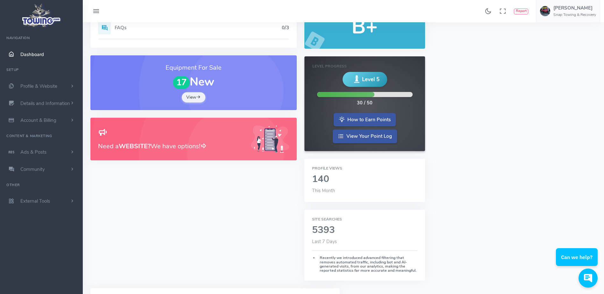
scroll to position [54, 0]
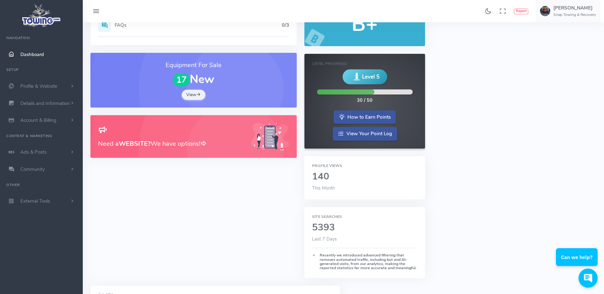
click at [326, 178] on h2 "140" at bounding box center [364, 177] width 105 height 11
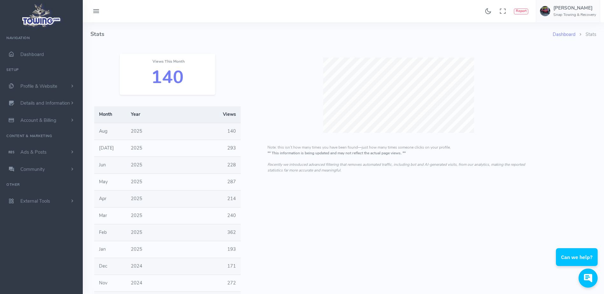
click at [225, 57] on div "Views This Month 140 Month Year Views Aug 2025 140 Jul 2025 293 Jun 2025 228 May" at bounding box center [167, 191] width 154 height 291
click at [567, 13] on h6 "Snap Towing & Recovery" at bounding box center [574, 15] width 43 height 4
click at [565, 59] on span "Switch Companies" at bounding box center [572, 61] width 38 height 6
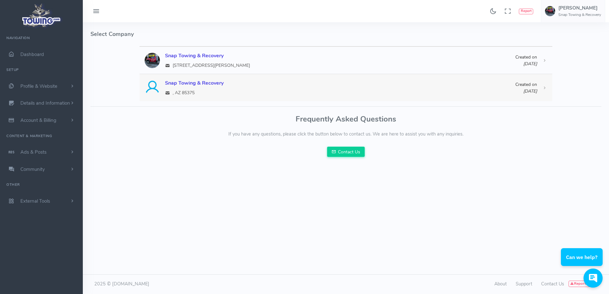
click at [205, 82] on div "Snap Towing & Recovery" at bounding box center [340, 83] width 350 height 8
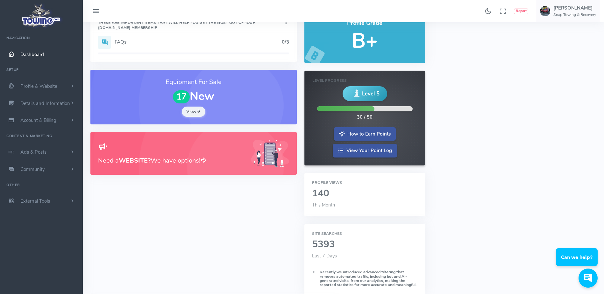
click at [328, 195] on h2 "140" at bounding box center [364, 193] width 105 height 11
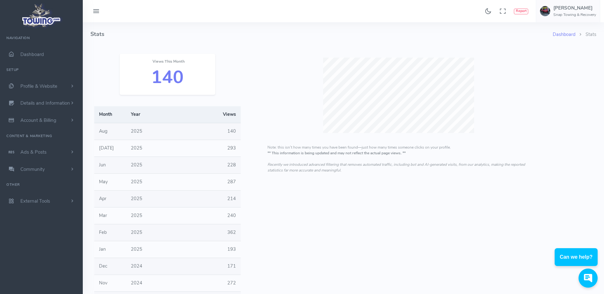
scroll to position [9, 0]
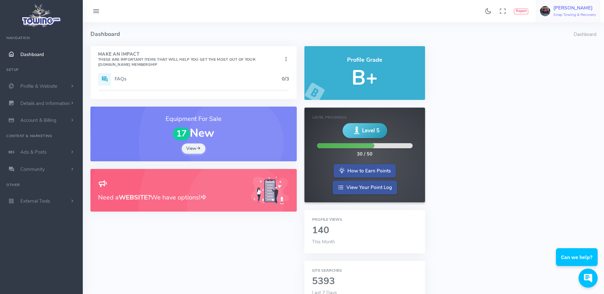
click at [570, 20] on link "Curtis Correll Snap Towing & Recovery" at bounding box center [568, 11] width 64 height 22
click at [564, 60] on span "Switch Companies" at bounding box center [572, 61] width 38 height 6
click at [562, 17] on h6 "Snap Towing & Recovery" at bounding box center [574, 15] width 43 height 4
click at [565, 65] on link "Switch Companies" at bounding box center [568, 60] width 62 height 11
click at [561, 15] on h6 "Snap Towing & Recovery" at bounding box center [574, 15] width 43 height 4
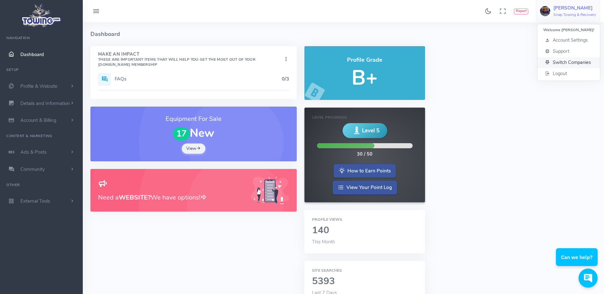
click at [562, 61] on span "Switch Companies" at bounding box center [572, 61] width 38 height 6
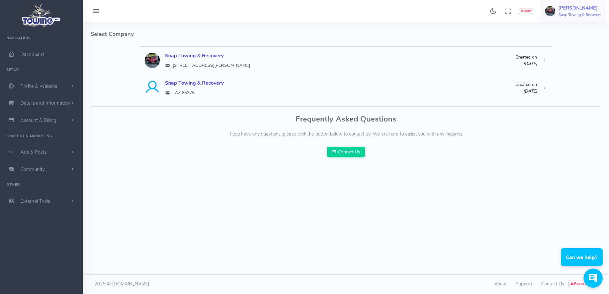
click at [567, 13] on h6 "Snap Towing & Recovery" at bounding box center [579, 15] width 43 height 4
click at [564, 75] on span "Logout" at bounding box center [564, 72] width 14 height 6
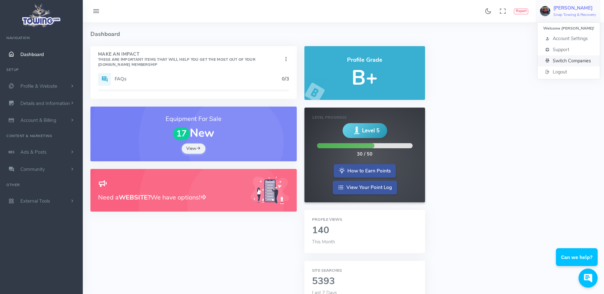
click at [554, 60] on span "Switch Companies" at bounding box center [572, 61] width 38 height 6
click at [555, 8] on h5 "Curtis Correll" at bounding box center [574, 7] width 43 height 5
click at [560, 62] on span "Switch Companies" at bounding box center [572, 61] width 38 height 6
click at [584, 7] on h5 "[PERSON_NAME]" at bounding box center [574, 7] width 43 height 5
click at [559, 59] on span "Switch Companies" at bounding box center [572, 61] width 38 height 6
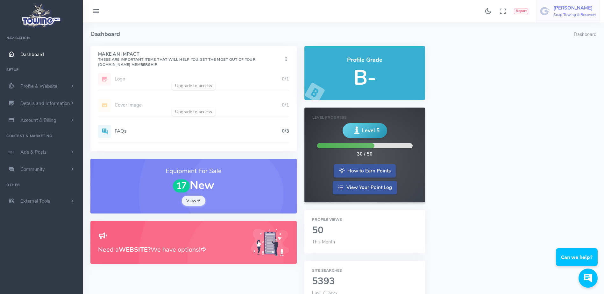
click at [576, 16] on h6 "Snap Towing & Recovery" at bounding box center [574, 15] width 43 height 4
click at [565, 63] on span "Switch Companies" at bounding box center [572, 61] width 38 height 6
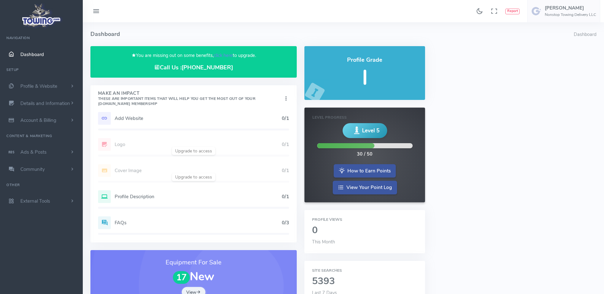
click at [226, 54] on link "click here" at bounding box center [223, 55] width 19 height 6
click at [224, 55] on link "click here" at bounding box center [223, 55] width 19 height 6
click at [224, 56] on link "click here" at bounding box center [223, 55] width 19 height 6
click at [223, 56] on link "click here" at bounding box center [223, 55] width 19 height 6
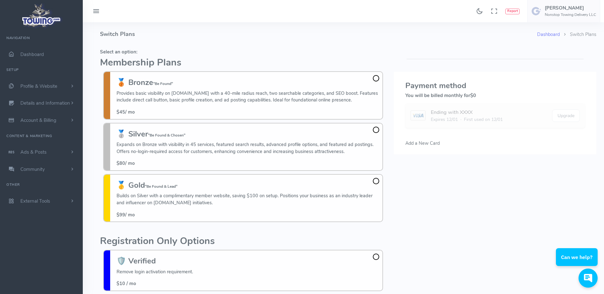
click at [254, 41] on h4 "Switch Plans" at bounding box center [318, 34] width 437 height 24
click at [182, 32] on h4 "Switch Plans" at bounding box center [318, 34] width 437 height 24
click at [183, 34] on h4 "Switch Plans" at bounding box center [318, 34] width 437 height 24
drag, startPoint x: 126, startPoint y: 1, endPoint x: 256, endPoint y: 35, distance: 134.6
click at [256, 35] on h4 "Switch Plans" at bounding box center [318, 34] width 437 height 24
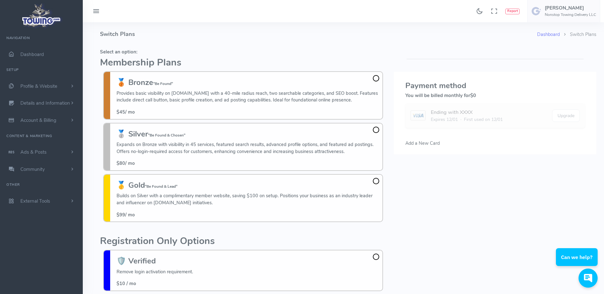
click at [227, 27] on h4 "Switch Plans" at bounding box center [318, 34] width 437 height 24
click at [566, 18] on link "[PERSON_NAME] Nonstop Towing Delivery LLC" at bounding box center [563, 11] width 73 height 22
click at [563, 70] on span "Logout" at bounding box center [560, 72] width 14 height 6
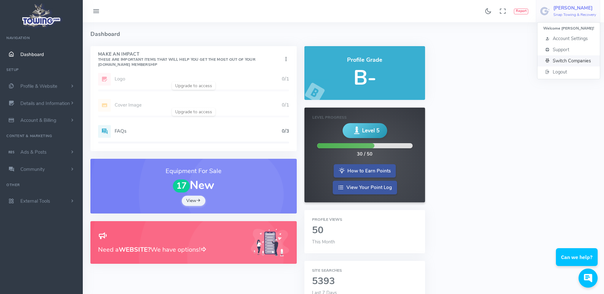
click at [569, 57] on link "Switch Companies" at bounding box center [568, 60] width 62 height 11
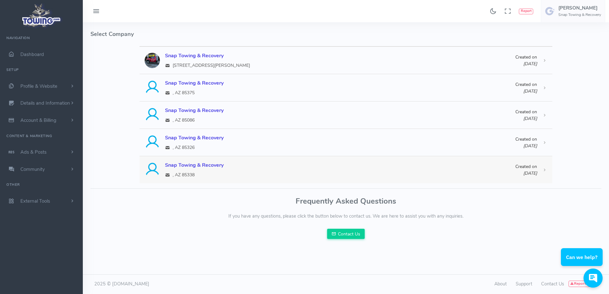
click at [204, 164] on div "Snap Towing & Recovery" at bounding box center [340, 165] width 350 height 8
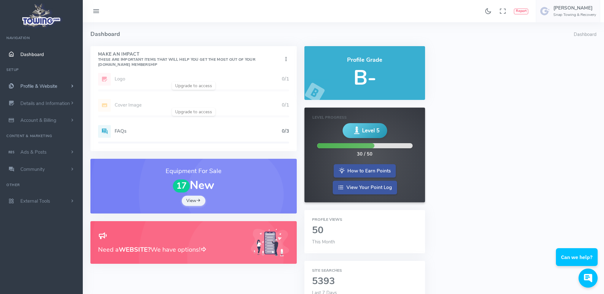
click at [57, 88] on span "Profile & Website" at bounding box center [38, 86] width 37 height 6
click at [55, 99] on link "Homepage Content" at bounding box center [49, 98] width 67 height 13
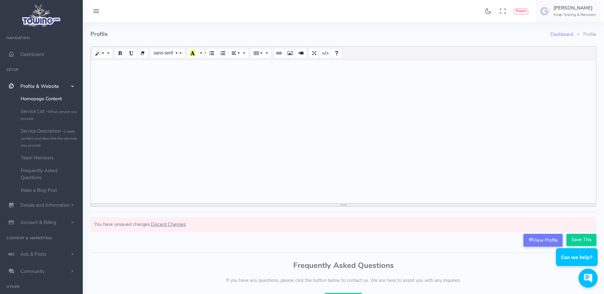
click at [156, 103] on div at bounding box center [343, 131] width 505 height 143
paste div
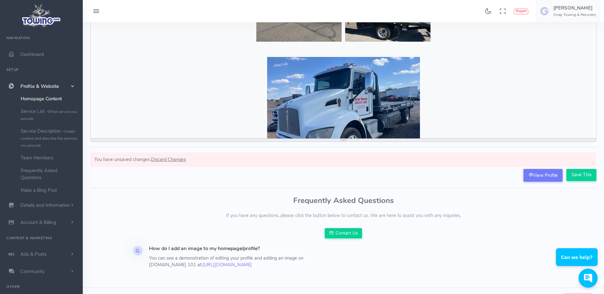
scroll to position [72, 0]
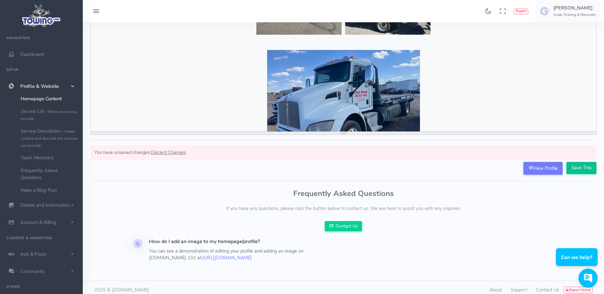
click at [576, 166] on input "Save This" at bounding box center [581, 168] width 30 height 12
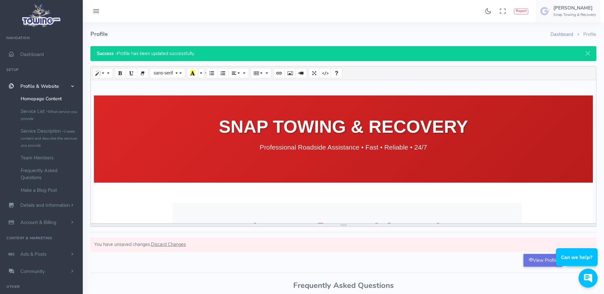
click at [535, 259] on link "View Profile" at bounding box center [542, 260] width 39 height 13
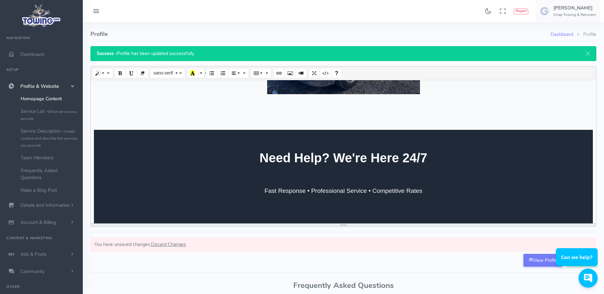
scroll to position [1023, 0]
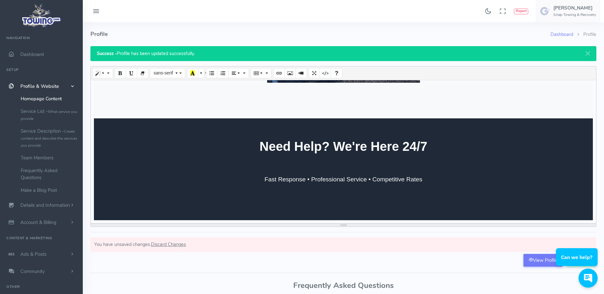
drag, startPoint x: 563, startPoint y: 217, endPoint x: 468, endPoint y: 68, distance: 176.3
drag, startPoint x: 468, startPoint y: 68, endPoint x: 434, endPoint y: 99, distance: 45.3
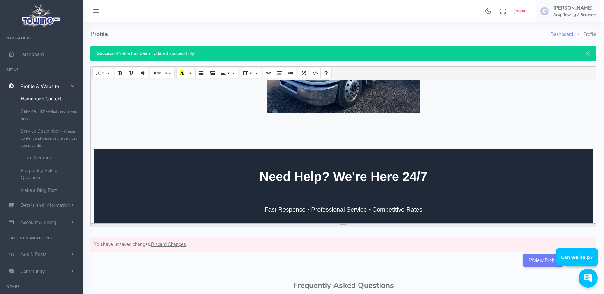
scroll to position [992, 0]
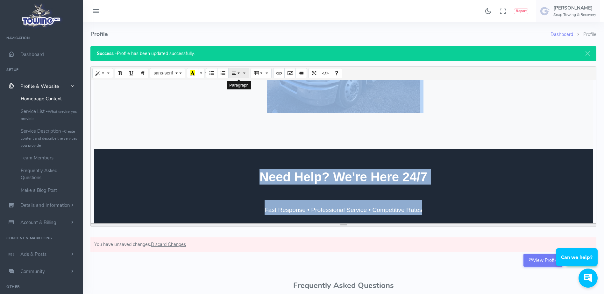
click at [244, 71] on button "Paragraph" at bounding box center [238, 73] width 21 height 10
click at [245, 84] on icon "Align center (CTRL+SHIFT+E)" at bounding box center [247, 84] width 4 height 5
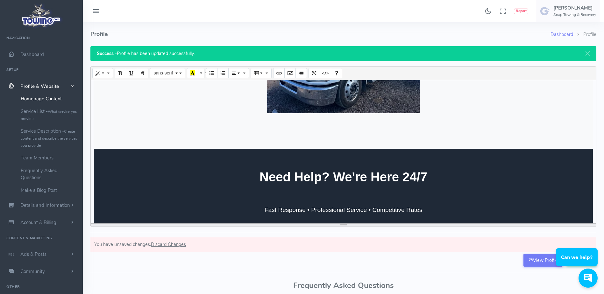
click at [448, 262] on form "SNAP TOWING & RECOVERY Professional Roadside Assistance • Fast • Reliable • 24/…" at bounding box center [343, 167] width 506 height 202
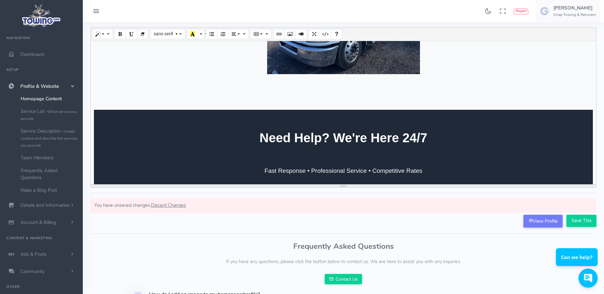
scroll to position [40, 0]
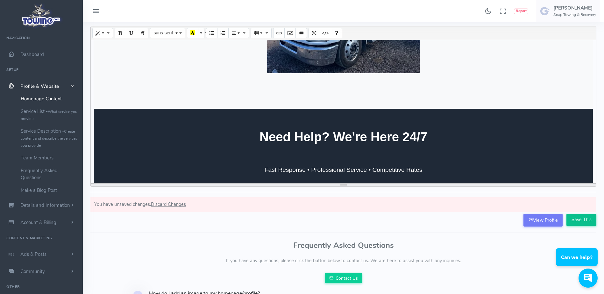
click at [577, 217] on input "Save This" at bounding box center [581, 220] width 30 height 12
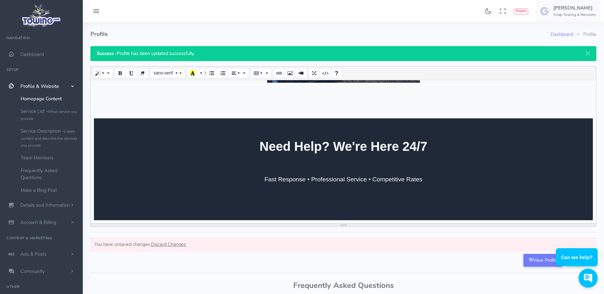
scroll to position [31, 0]
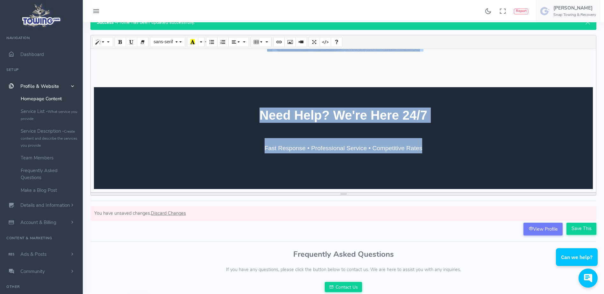
drag, startPoint x: 589, startPoint y: 181, endPoint x: 527, endPoint y: 81, distance: 118.5
click at [527, 81] on div "SNAP TOWING & RECOVERY Professional Roadside Assistance • Fast • Reliable • 24/…" at bounding box center [343, 120] width 505 height 143
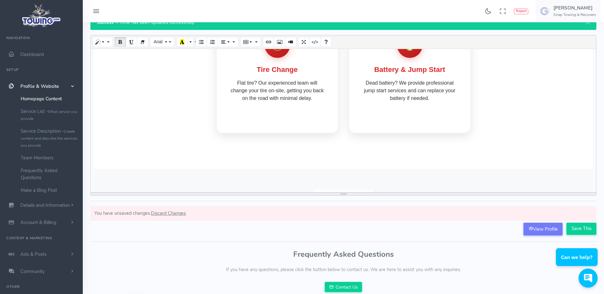
scroll to position [516, 0]
click at [586, 230] on input "Save This" at bounding box center [581, 229] width 30 height 12
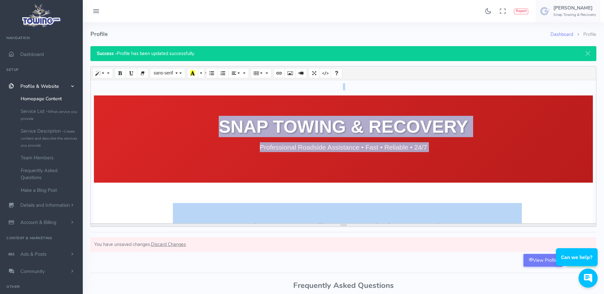
drag, startPoint x: 438, startPoint y: 203, endPoint x: 246, endPoint y: 84, distance: 226.5
click at [246, 84] on div "SNAP TOWING & RECOVERY Professional Roadside Assistance • Fast • Reliable • 24/…" at bounding box center [343, 151] width 505 height 143
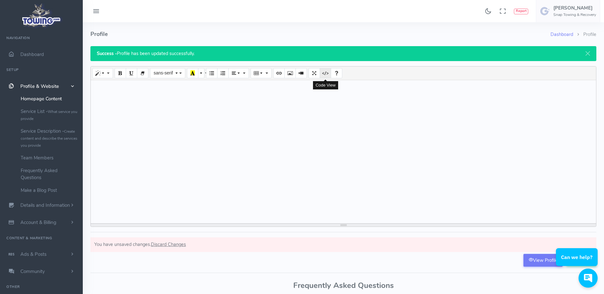
click at [323, 71] on icon "Code View" at bounding box center [325, 72] width 4 height 5
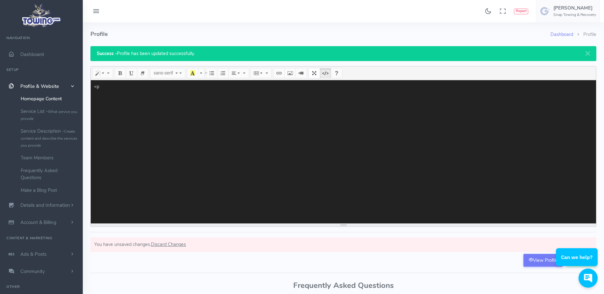
type textarea "<"
paste textarea "<meta charset="UTF-8"> <meta name="viewport" content="width=device-width, initi…"
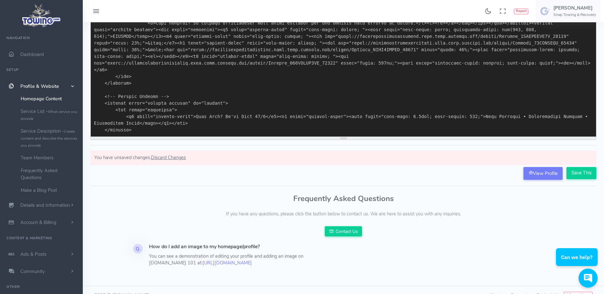
scroll to position [87, 0]
type textarea "<meta charset="UTF-8"> <meta name="viewport" content="width=device-width, initi…"
click at [573, 177] on input "Save This" at bounding box center [581, 173] width 30 height 12
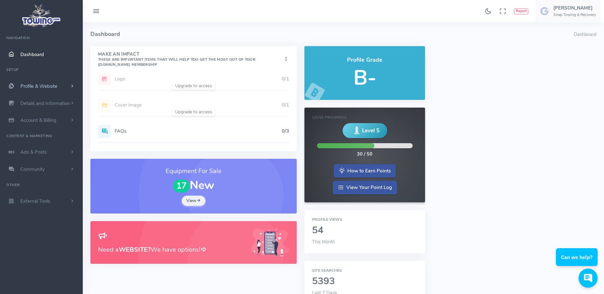
click at [60, 88] on link "Profile & Website" at bounding box center [41, 86] width 83 height 17
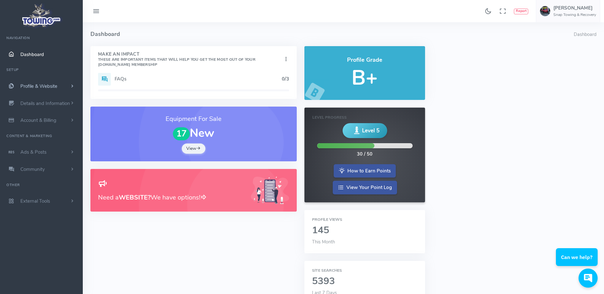
click at [54, 82] on link "Profile & Website" at bounding box center [41, 86] width 83 height 17
click at [54, 95] on link "Homepage Content" at bounding box center [49, 98] width 67 height 13
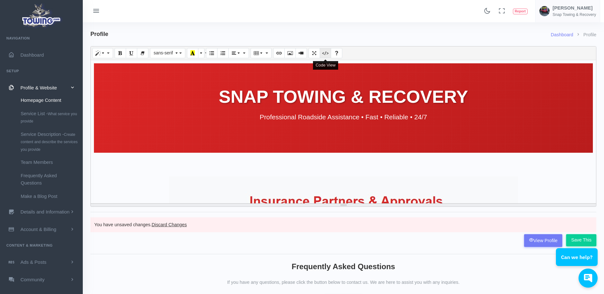
click at [327, 50] on button "Code View" at bounding box center [325, 53] width 11 height 10
type textarea "<meta charset="UTF-8"> <meta name="viewport" content="width=device-width, initi…"
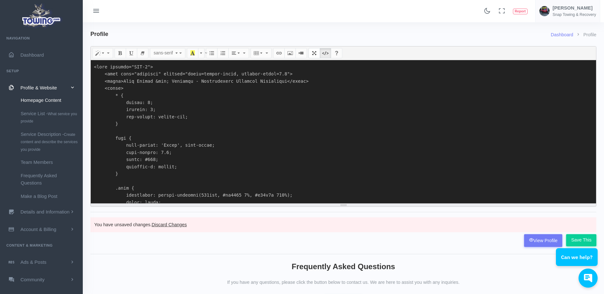
scroll to position [2650, 0]
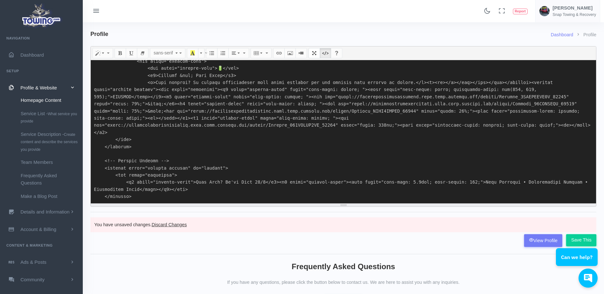
drag, startPoint x: 184, startPoint y: 196, endPoint x: 177, endPoint y: 145, distance: 50.7
drag, startPoint x: 177, startPoint y: 145, endPoint x: 154, endPoint y: 186, distance: 46.3
click at [154, 186] on textarea at bounding box center [343, 131] width 505 height 143
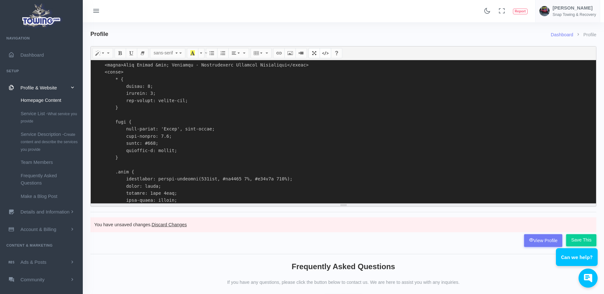
scroll to position [0, 0]
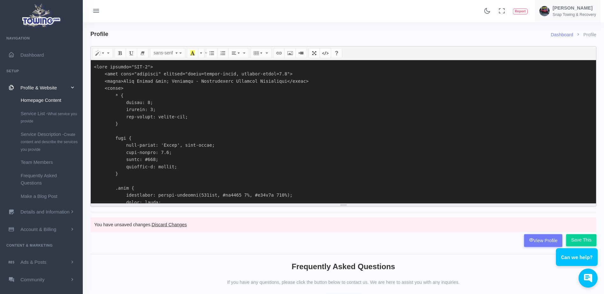
drag, startPoint x: 142, startPoint y: 196, endPoint x: 96, endPoint y: 64, distance: 140.4
click at [96, 64] on textarea at bounding box center [343, 131] width 505 height 143
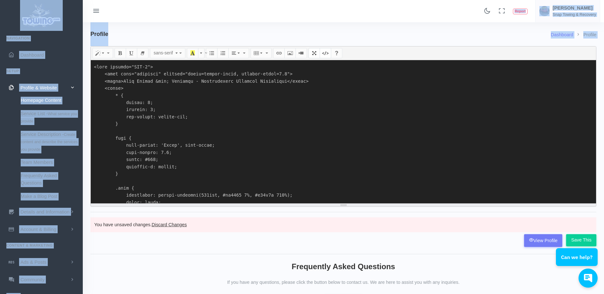
drag, startPoint x: 170, startPoint y: 24, endPoint x: 145, endPoint y: 19, distance: 25.5
click at [145, 19] on div "Found 17 results Analytics Report" at bounding box center [302, 187] width 604 height 374
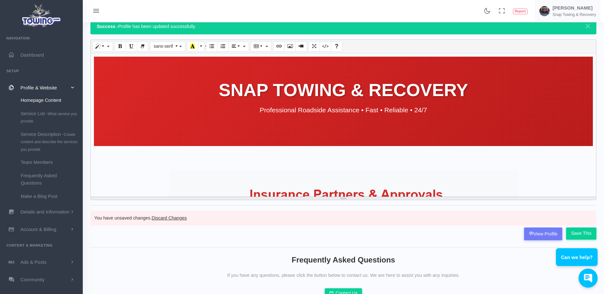
scroll to position [29, 0]
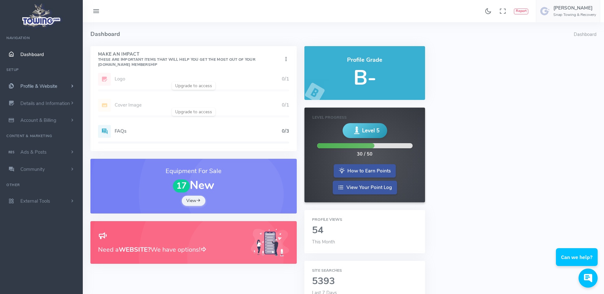
click at [55, 85] on span "Profile & Website" at bounding box center [38, 86] width 37 height 6
click at [53, 97] on link "Homepage Content" at bounding box center [49, 98] width 67 height 13
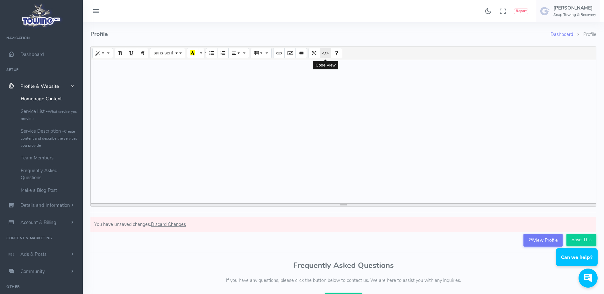
click at [324, 54] on icon "Code View" at bounding box center [325, 52] width 4 height 5
type textarea "<p style="text-align: center; "><br></p>"
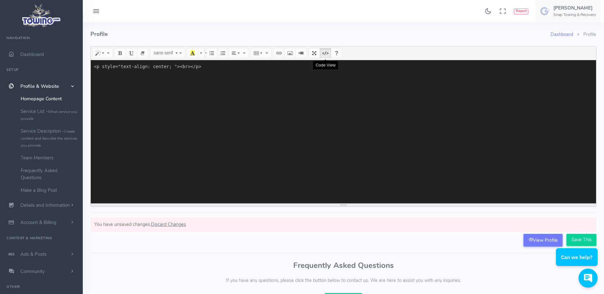
click at [322, 54] on button "Code View" at bounding box center [325, 53] width 11 height 10
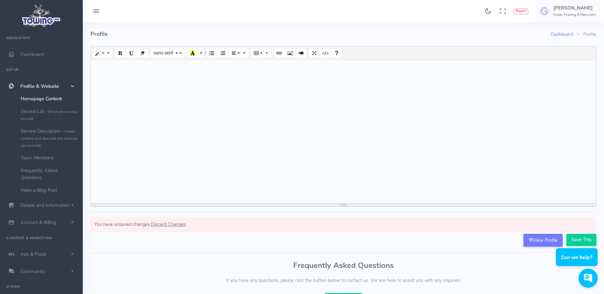
click at [302, 79] on div at bounding box center [343, 131] width 505 height 143
paste div
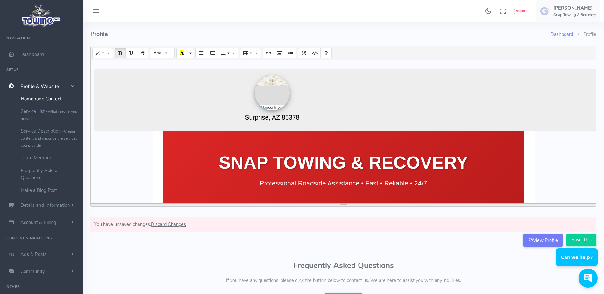
scroll to position [483, 0]
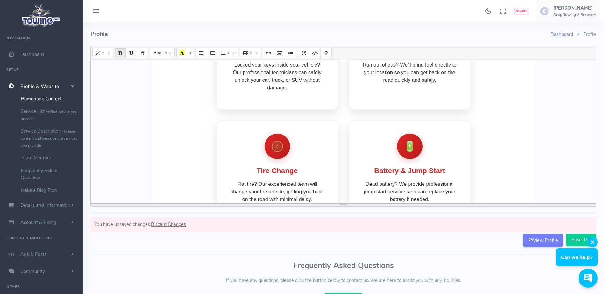
click at [580, 243] on div "Can we help?" at bounding box center [577, 251] width 42 height 29
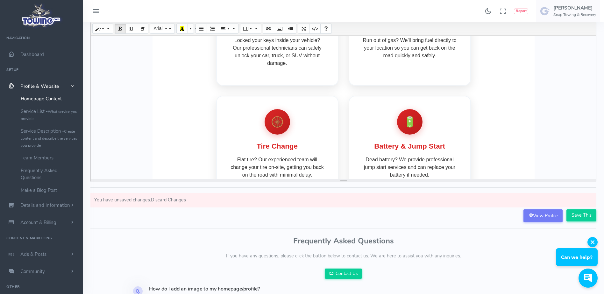
scroll to position [25, 0]
click at [577, 213] on input "Save This" at bounding box center [581, 215] width 30 height 12
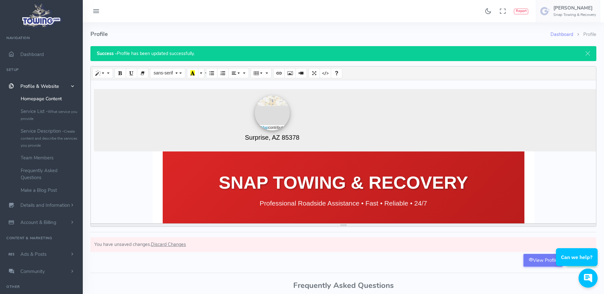
click at [312, 138] on h5 "Surprise, AZ 85378" at bounding box center [272, 138] width 114 height 8
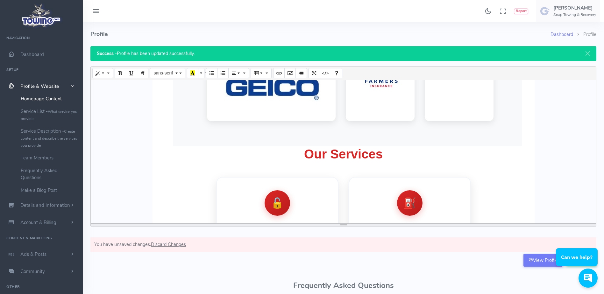
scroll to position [273, 0]
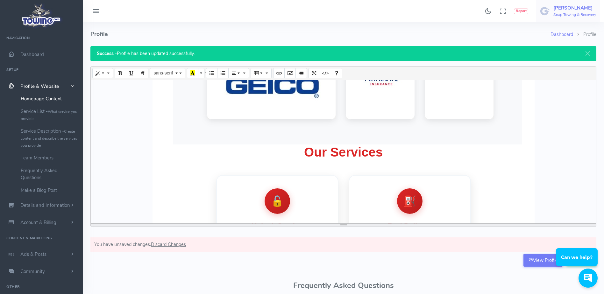
click at [553, 13] on h6 "Snap Towing & Recovery" at bounding box center [574, 15] width 43 height 4
click at [551, 63] on link "Switch Companies" at bounding box center [568, 60] width 62 height 11
